Goal: Transaction & Acquisition: Purchase product/service

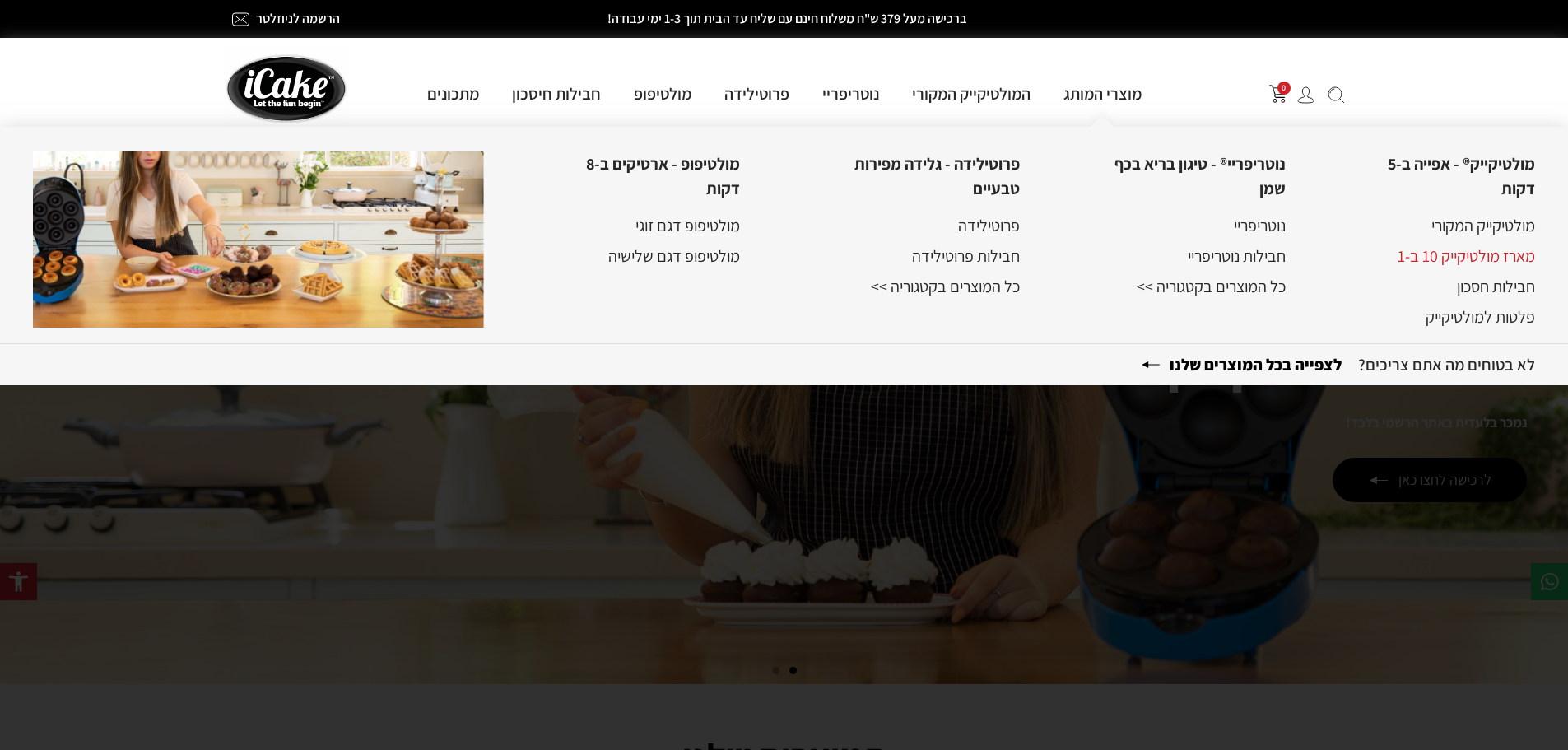
click at [1457, 256] on link "מארז מולטיקייק 10 ב-1" at bounding box center [1465, 255] width 137 height 21
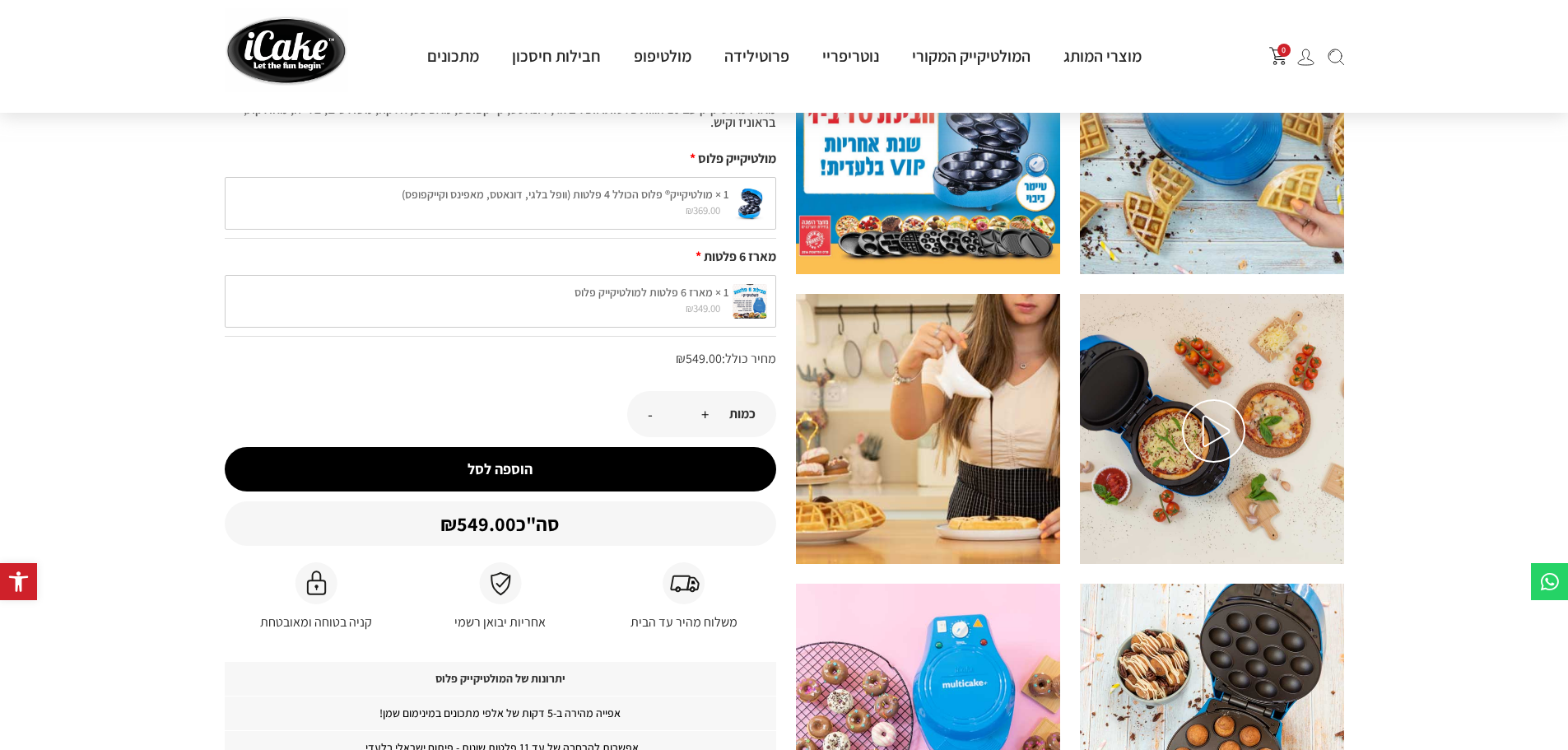
scroll to position [164, 0]
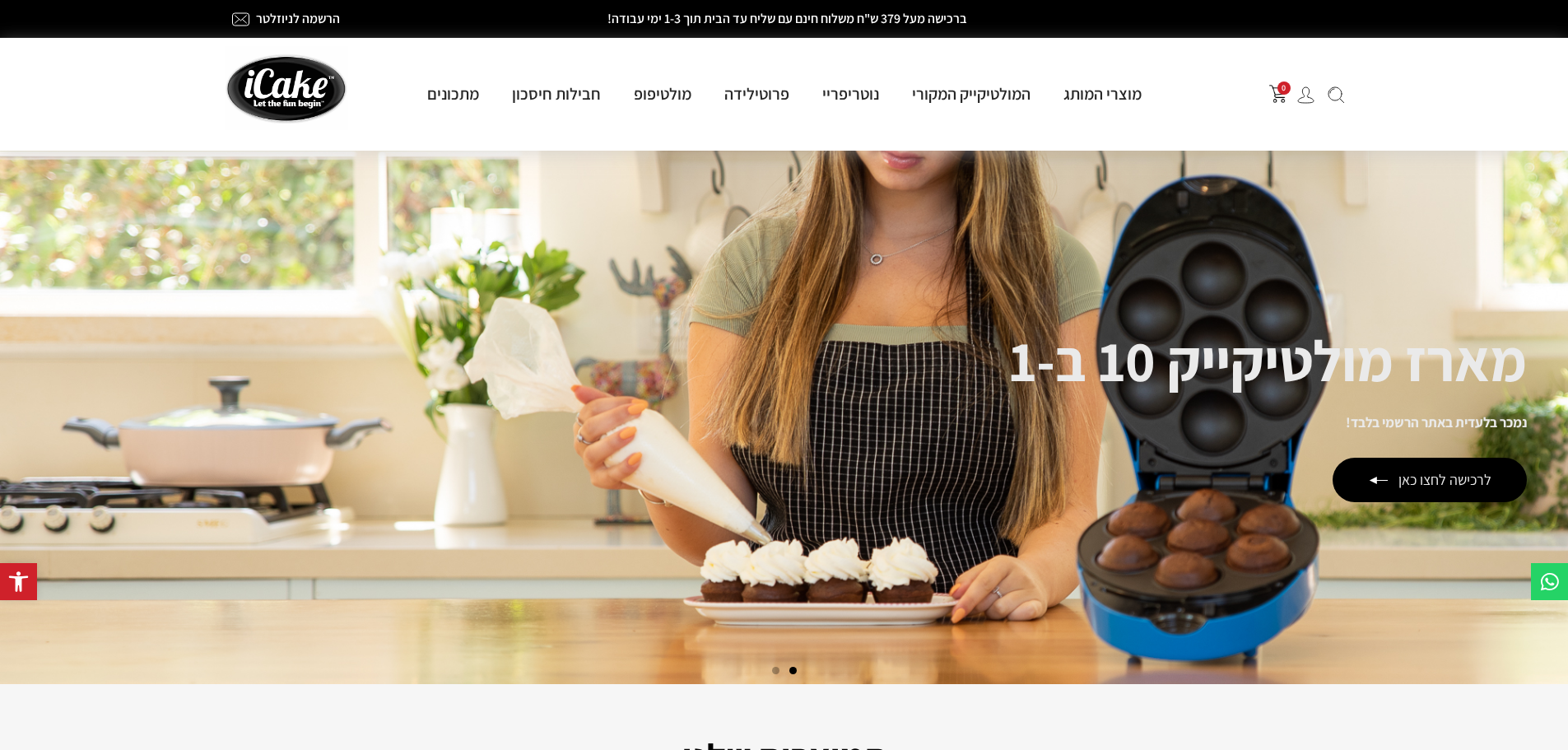
click at [1310, 98] on img at bounding box center [1306, 95] width 17 height 17
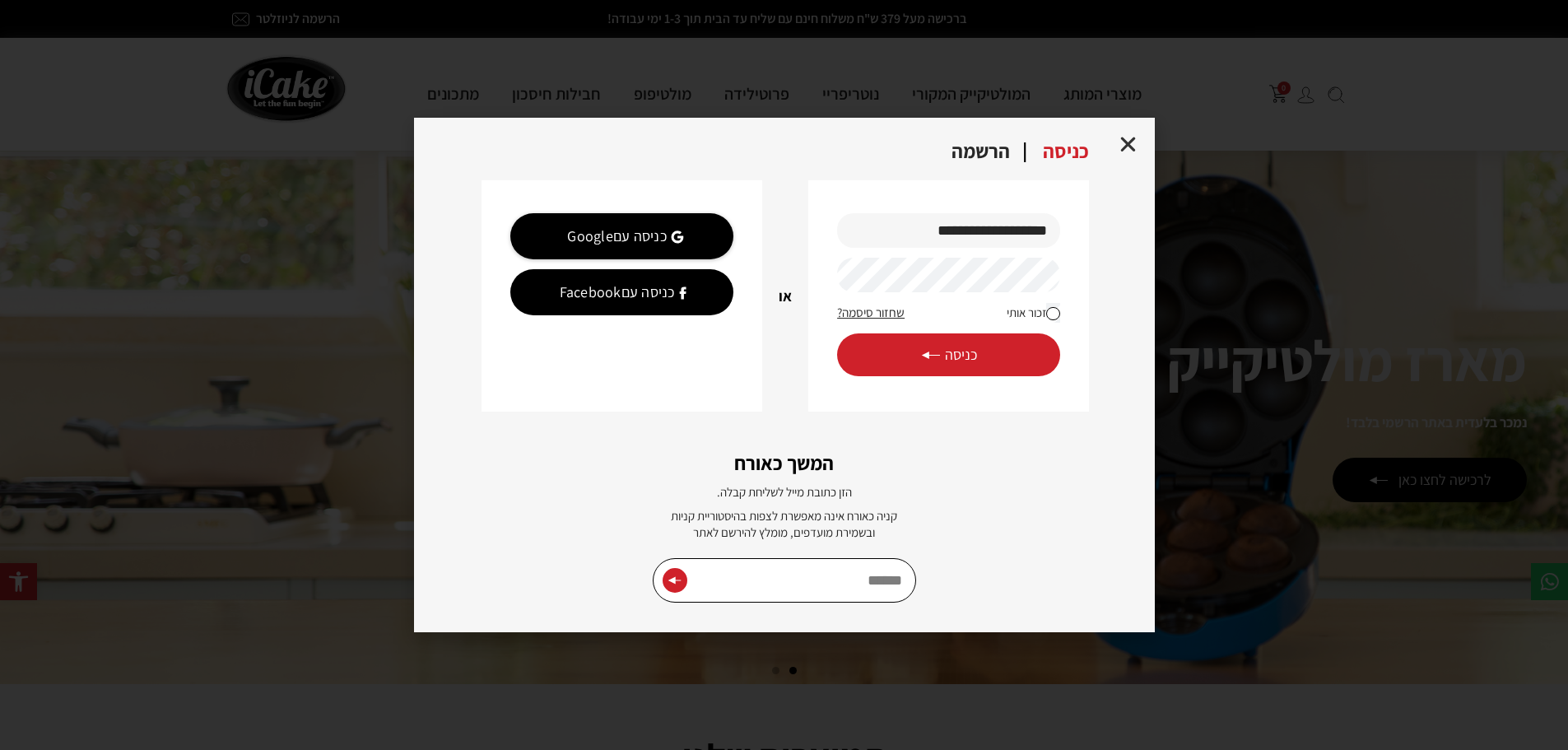
click at [951, 360] on span "כניסה" at bounding box center [948, 354] width 57 height 18
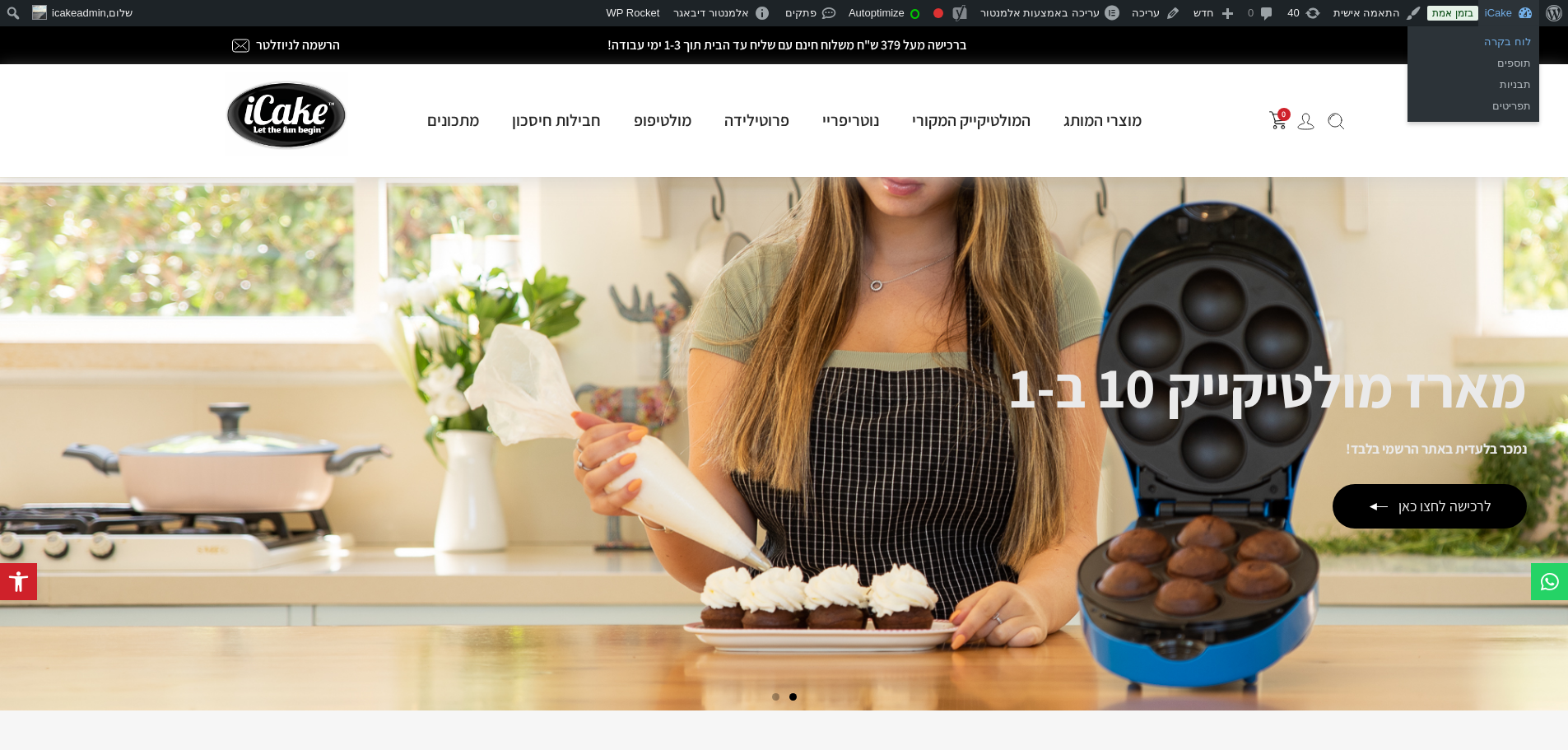
click at [1508, 36] on link "לוח בקרה" at bounding box center [1473, 42] width 132 height 21
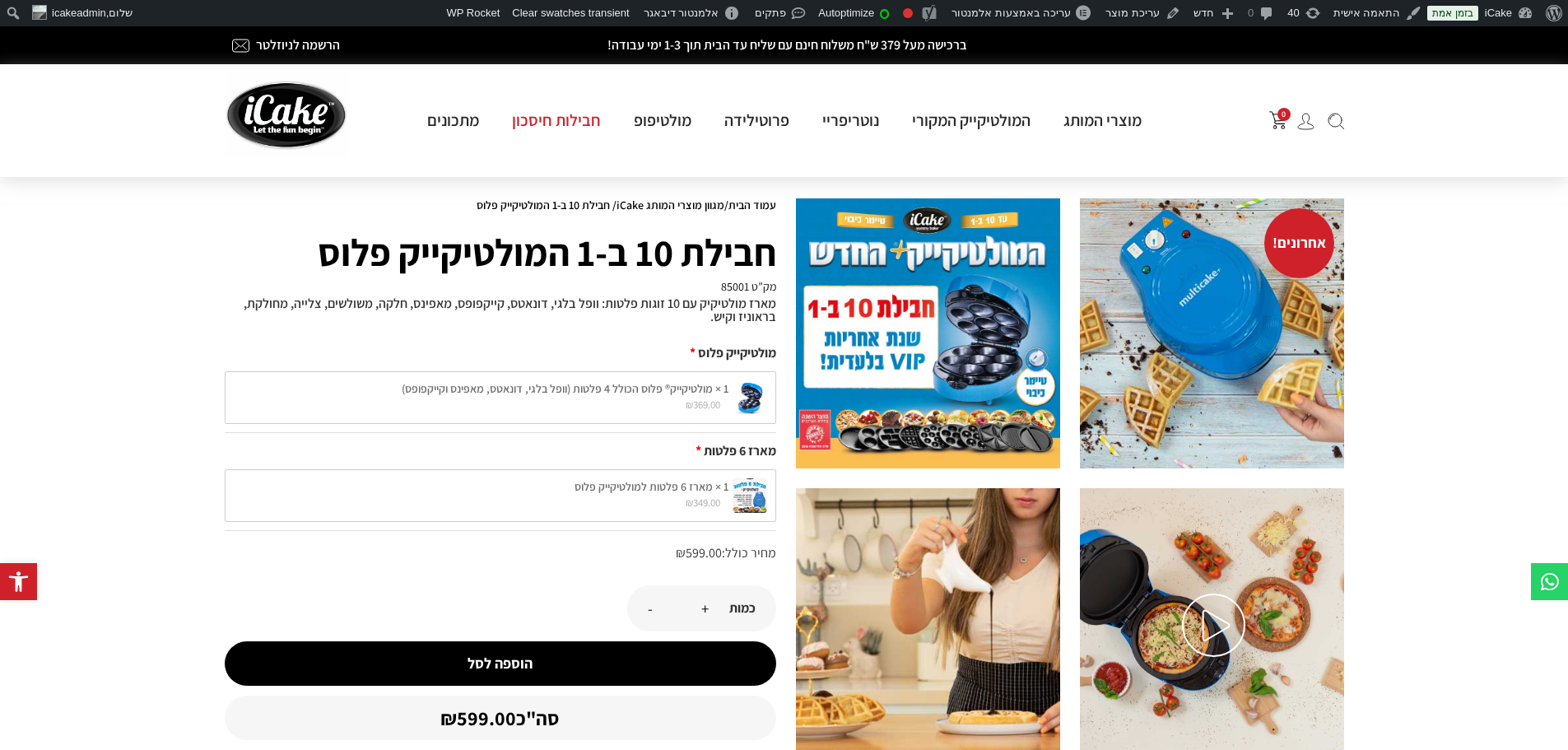
click at [576, 125] on link "חבילות חיסכון" at bounding box center [556, 120] width 122 height 21
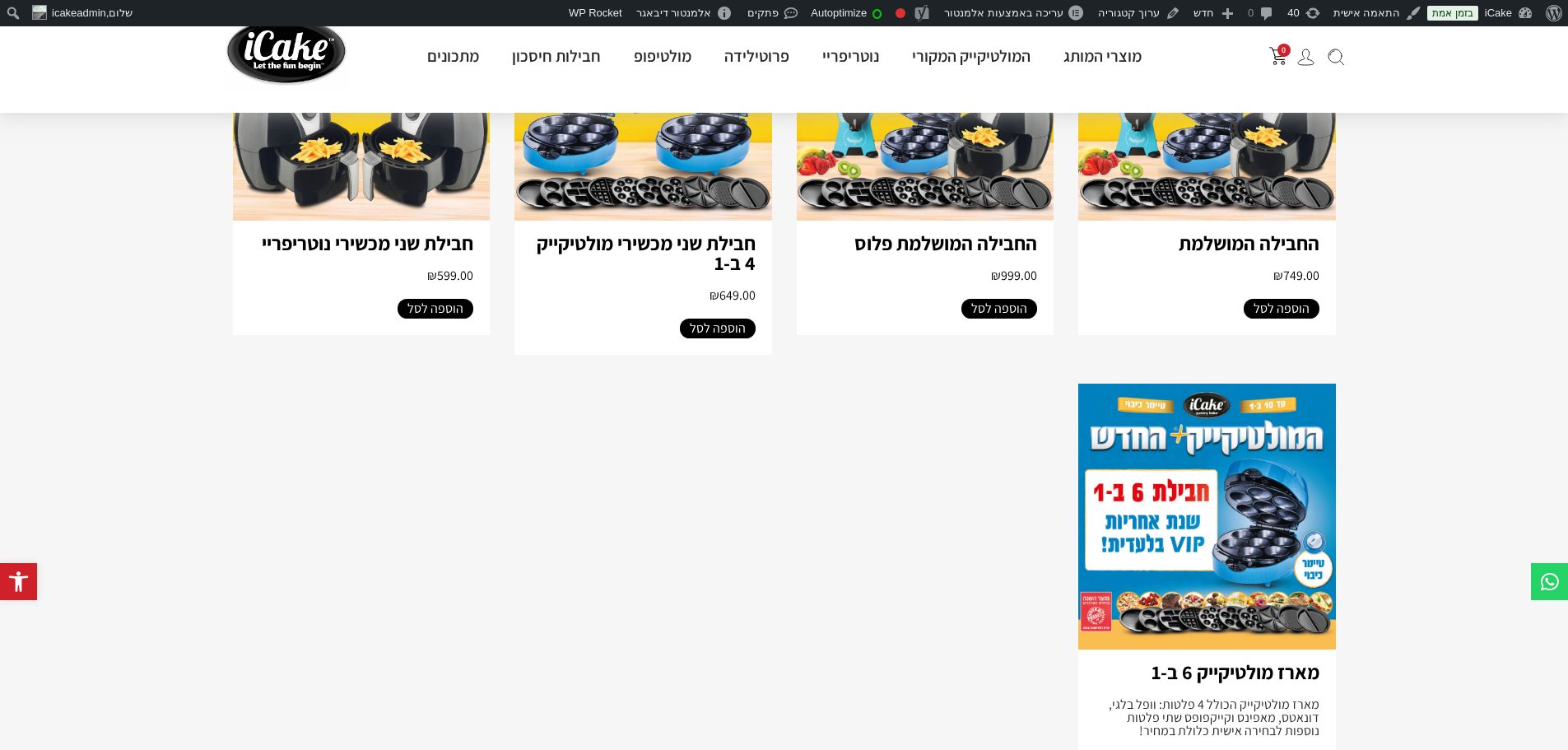
scroll to position [1399, 0]
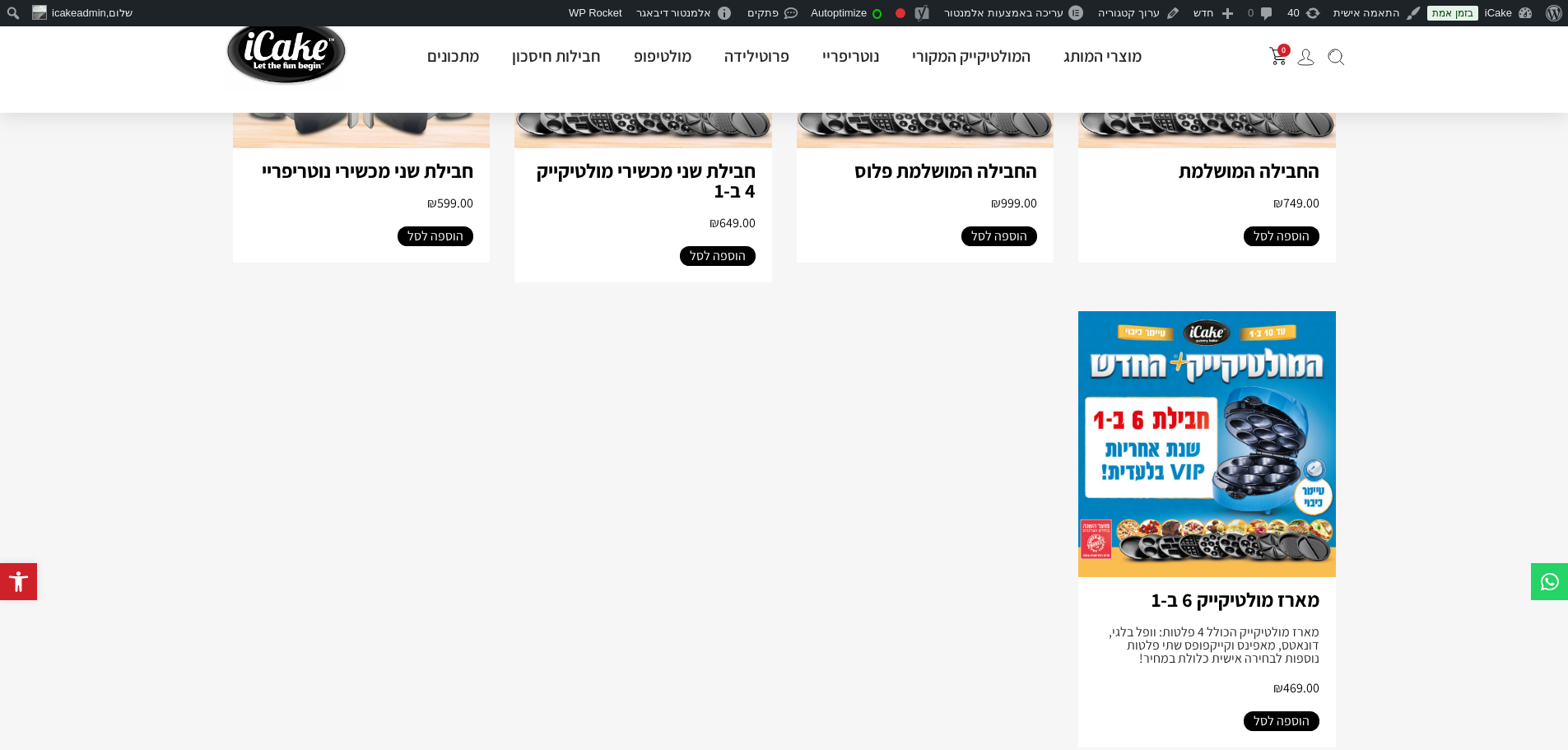
drag, startPoint x: 1233, startPoint y: 477, endPoint x: 1226, endPoint y: 458, distance: 20.2
click at [1231, 476] on img at bounding box center [1207, 444] width 257 height 266
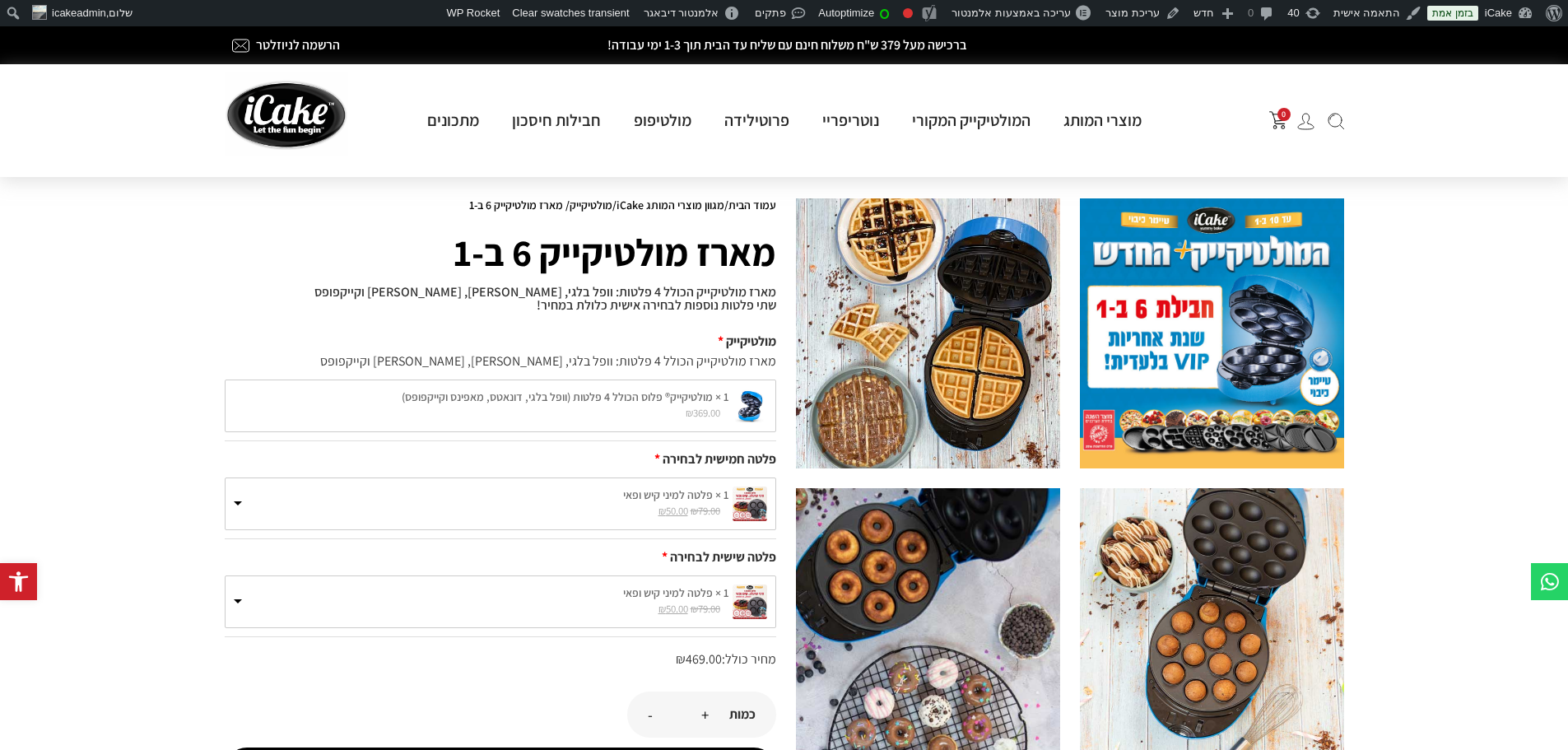
click at [594, 147] on div "0 מוצרי המותג מולטיקייק® - אפייה ב-5 דקות מולטיקייק המקורי מארז מולטיקייק 10 ב-…" at bounding box center [784, 120] width 1136 height 112
